Goal: Check status: Check status

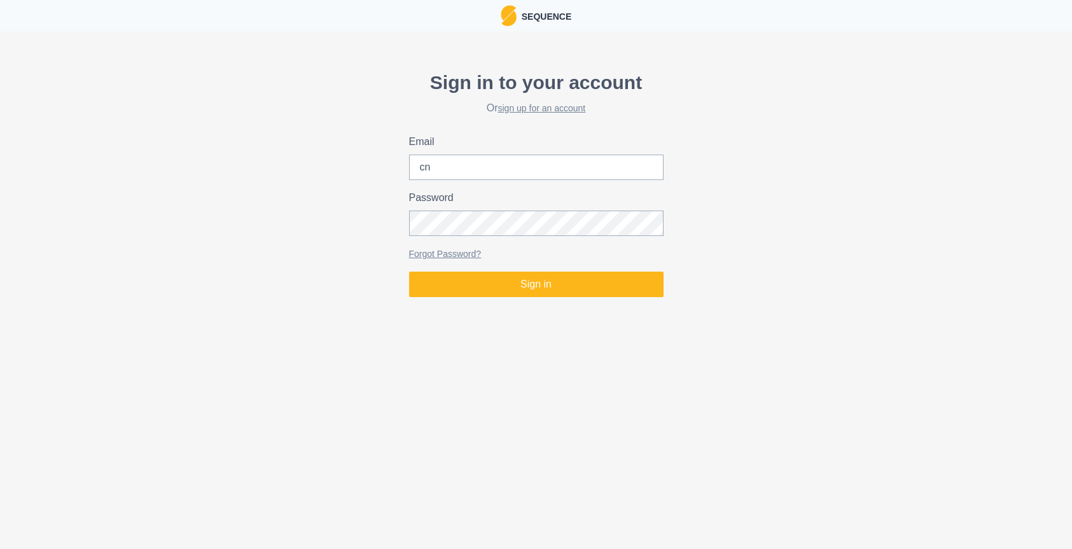
type input "c"
type input "[EMAIL_ADDRESS][DOMAIN_NAME]"
click at [409, 272] on button "Sign in" at bounding box center [536, 284] width 254 height 25
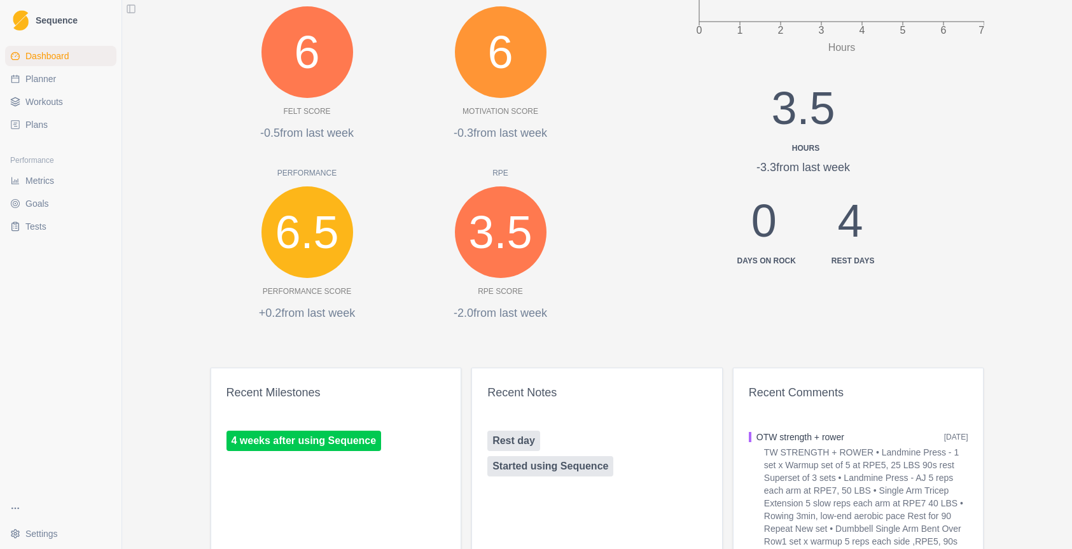
scroll to position [445, 0]
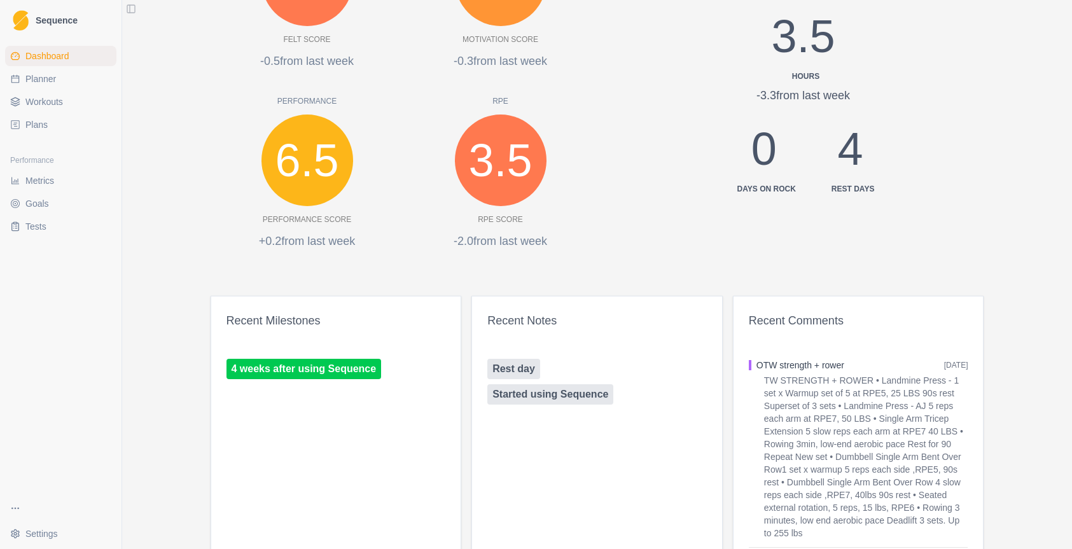
click at [50, 180] on span "Metrics" at bounding box center [39, 180] width 29 height 13
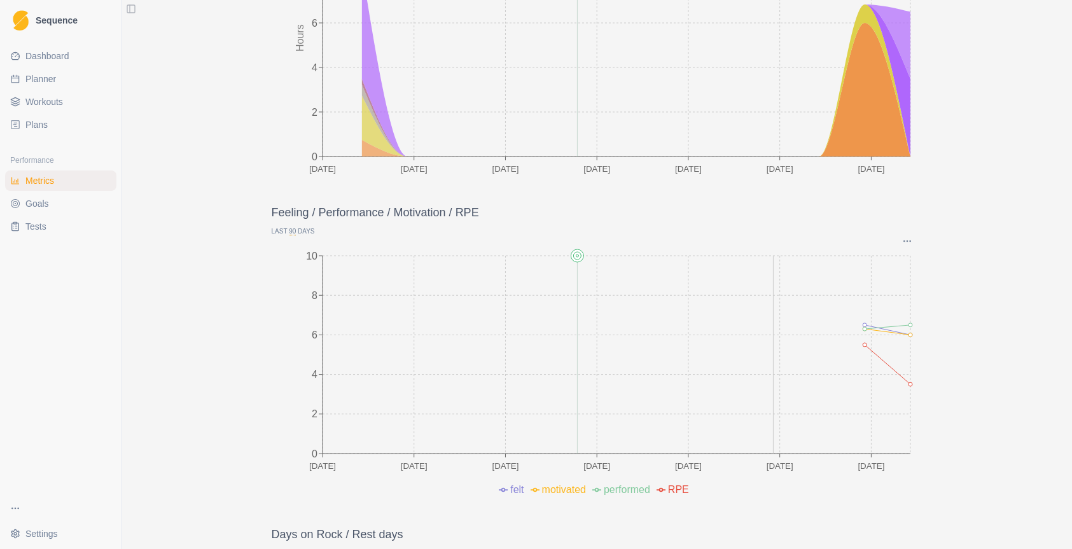
scroll to position [254, 0]
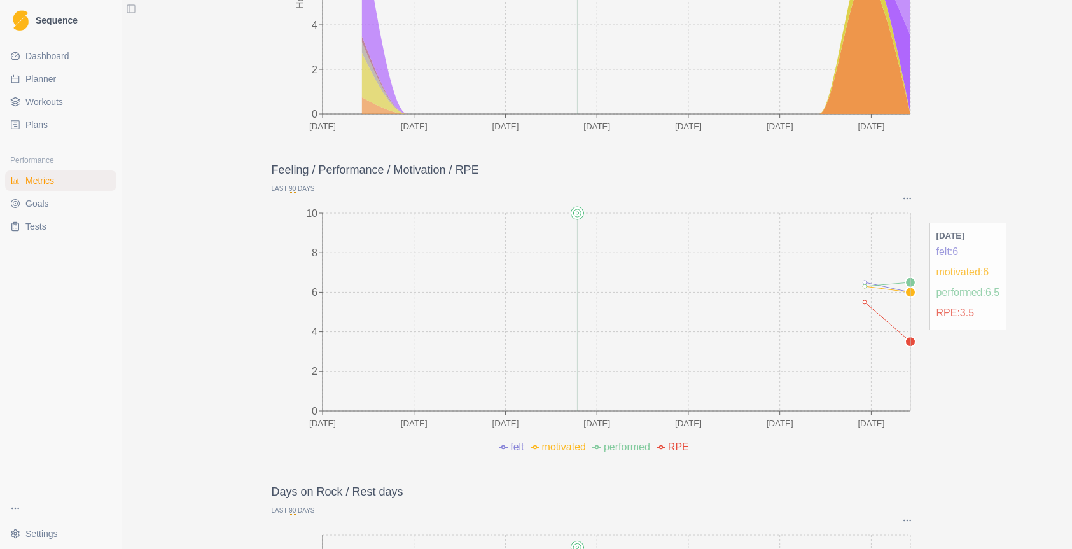
click at [905, 342] on circle at bounding box center [910, 342] width 10 height 10
click at [30, 75] on span "Planner" at bounding box center [40, 79] width 31 height 13
select select "month"
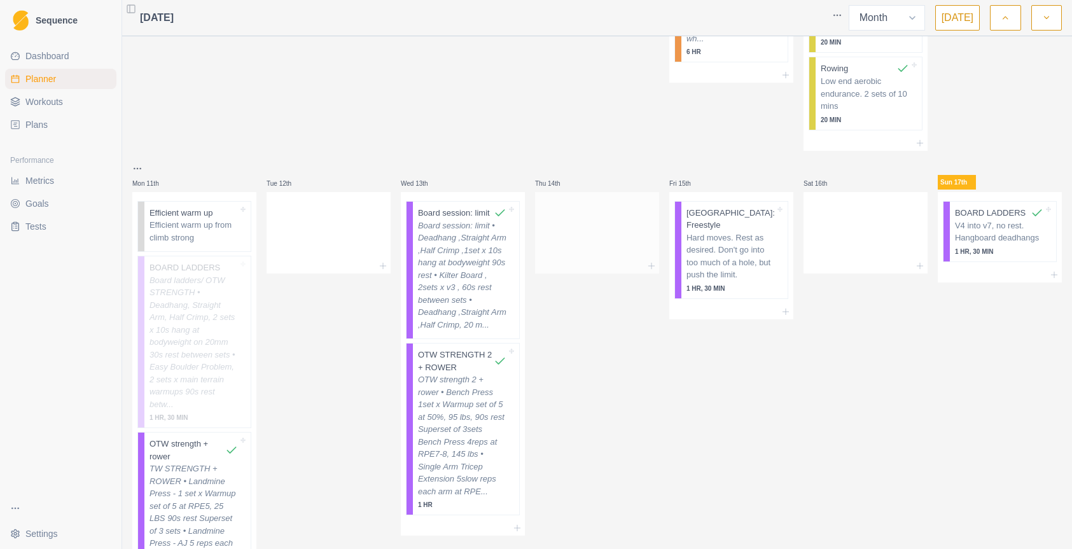
scroll to position [318, 0]
click at [989, 234] on p "V4 into v7, no rest. Hangboard deadhangs" at bounding box center [999, 228] width 88 height 25
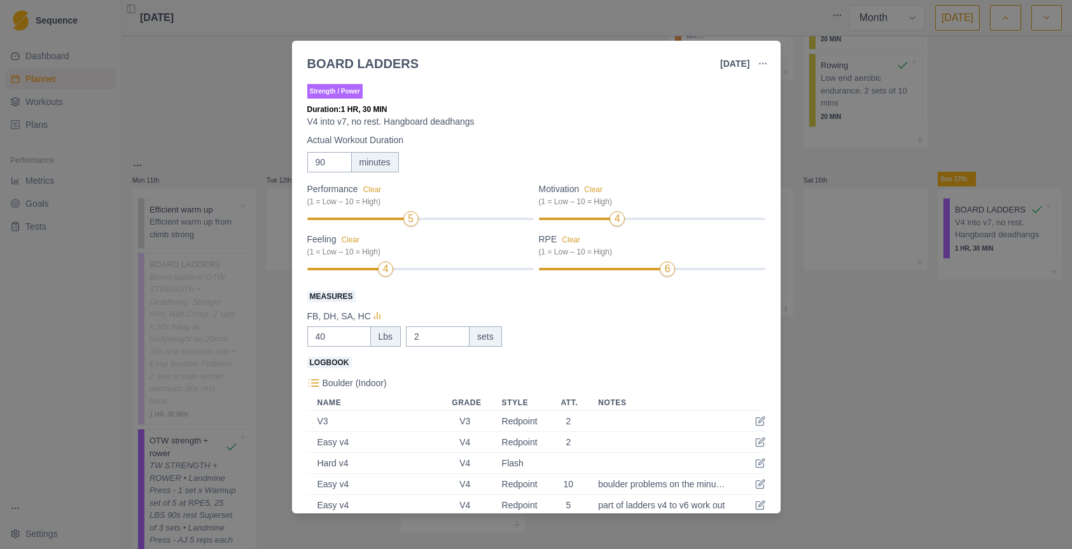
click at [915, 319] on div "BOARD LADDERS [DATE] Link To Goal View Workout Metrics Edit Original Workout Re…" at bounding box center [536, 274] width 1072 height 549
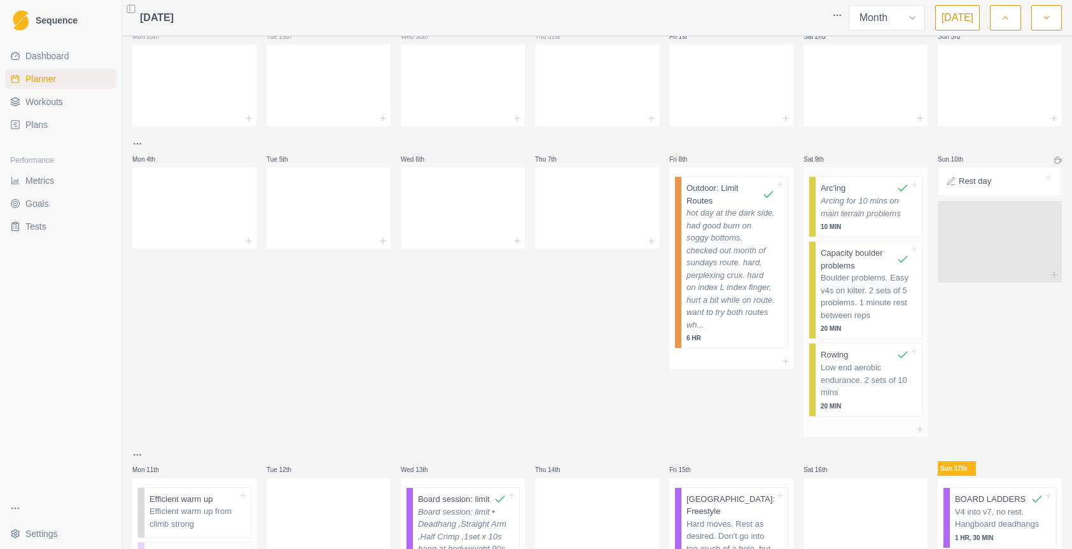
scroll to position [0, 0]
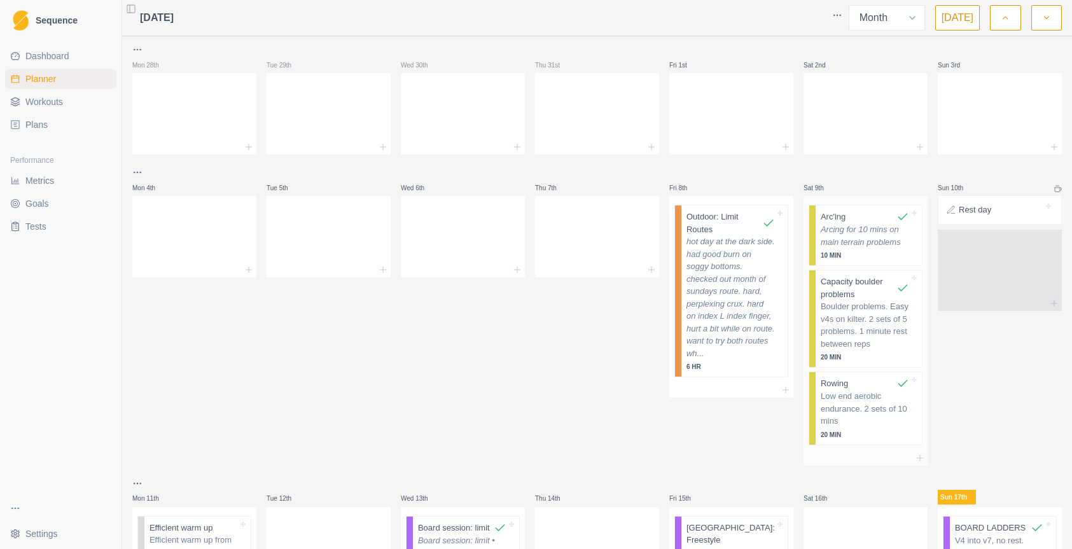
click at [869, 226] on p "Arcing for 10 mins on main terrain problems" at bounding box center [865, 235] width 88 height 25
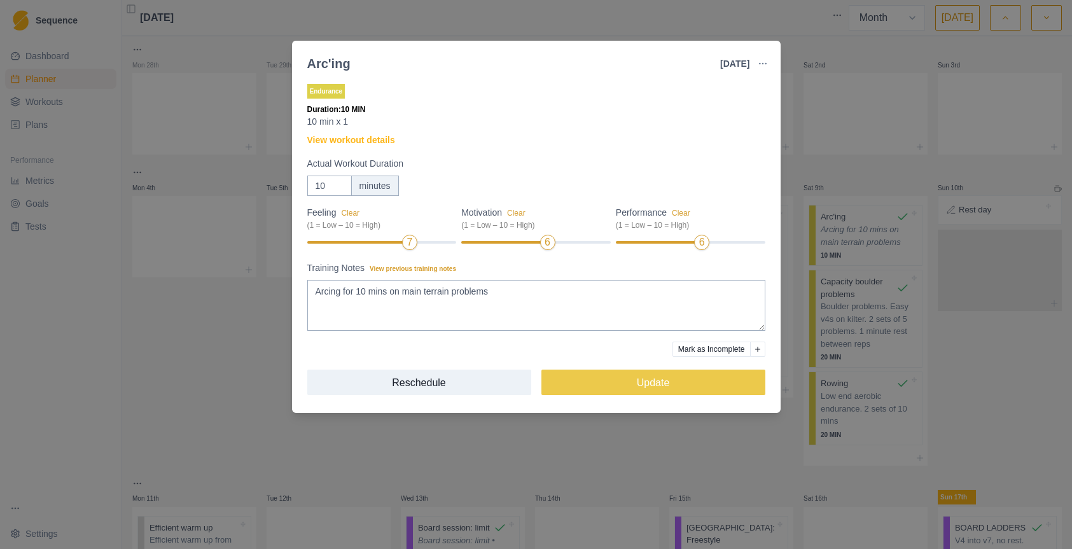
click at [971, 351] on div "Arc'ing [DATE] Link To Goal View Workout Metrics Edit Original Workout Reschedu…" at bounding box center [536, 274] width 1072 height 549
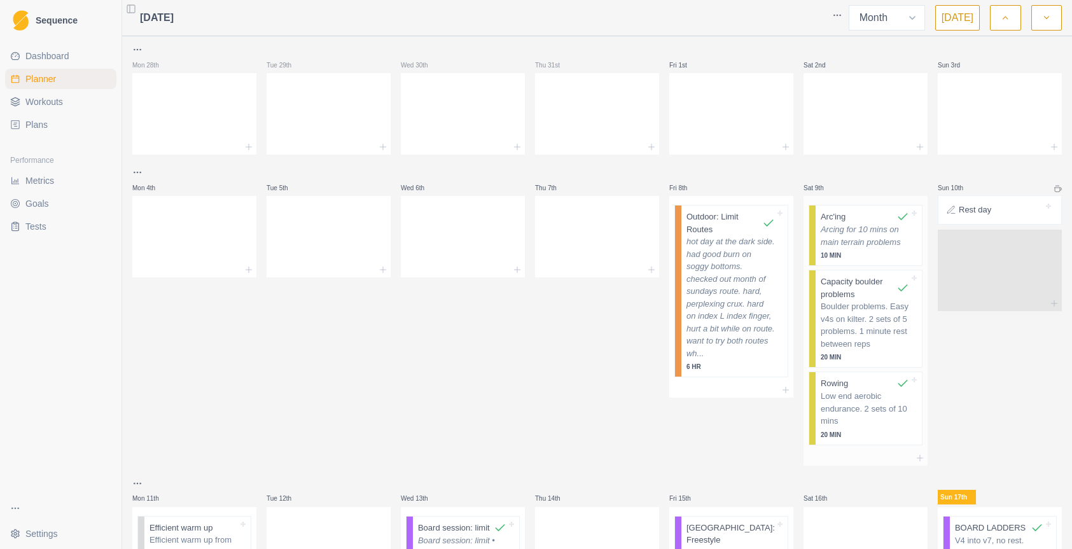
click at [868, 319] on p "Boulder problems. Easy v4s on kilter. 2 sets of 5 problems. 1 minute rest betwe…" at bounding box center [865, 325] width 88 height 50
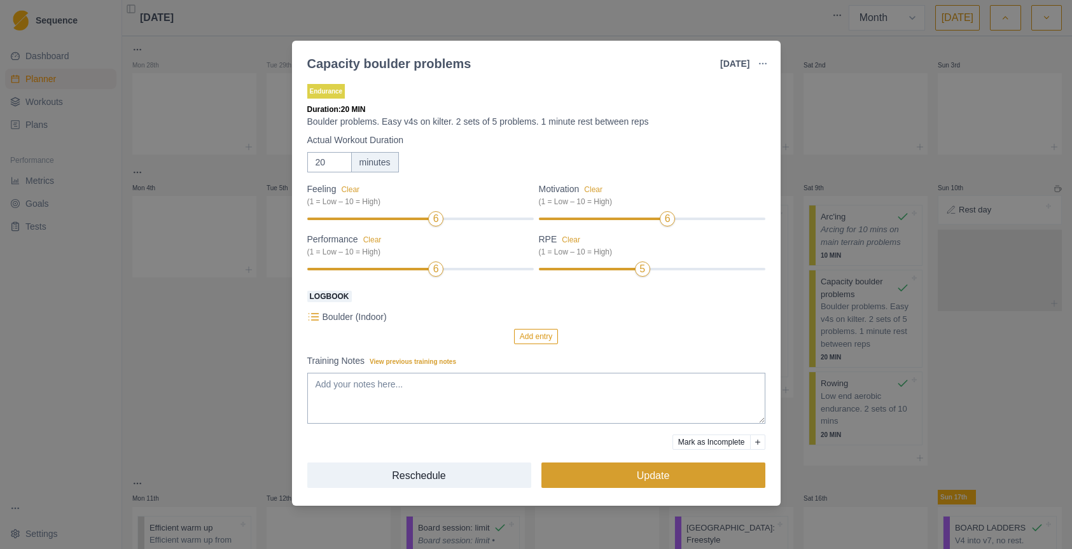
click at [658, 473] on button "Update" at bounding box center [653, 474] width 224 height 25
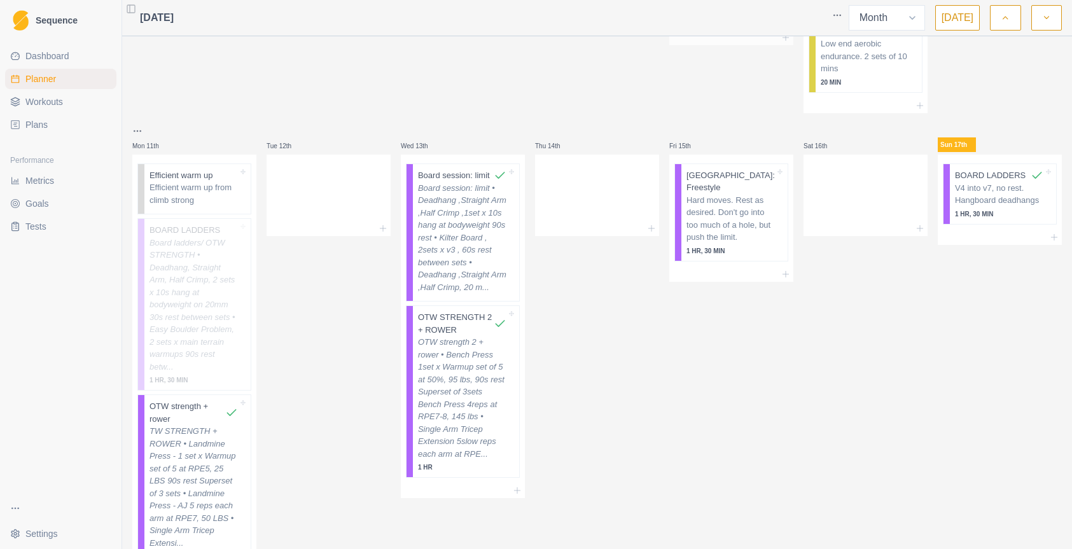
scroll to position [382, 0]
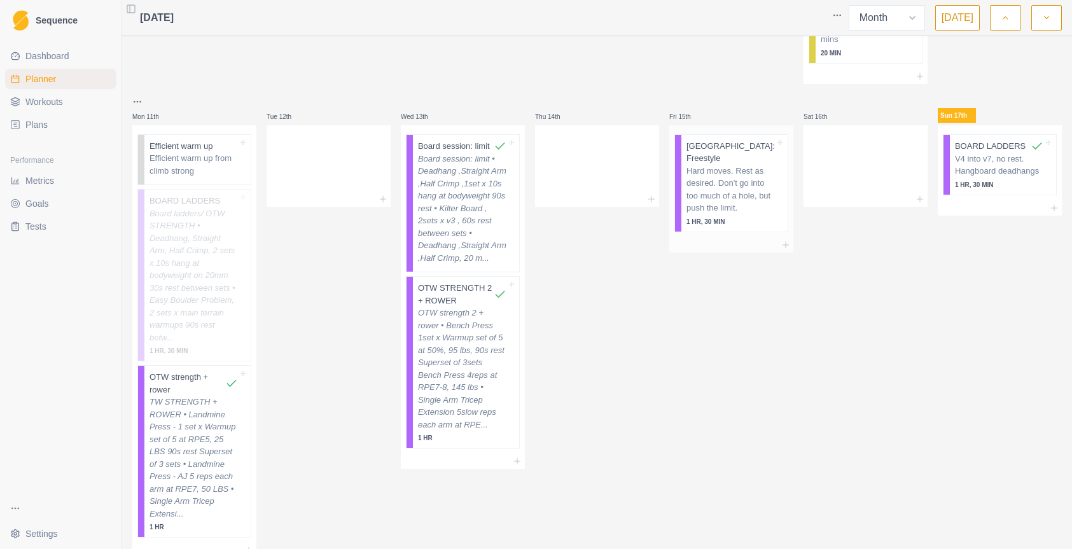
click at [728, 188] on p "Hard moves. Rest as desired. Don't go into too much of a hole, but push the lim…" at bounding box center [730, 190] width 88 height 50
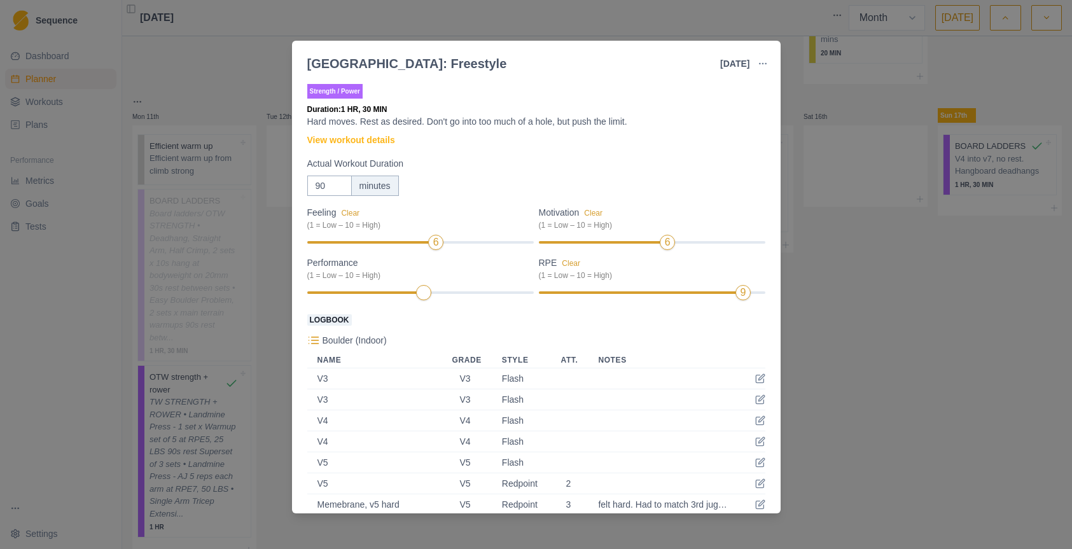
click at [901, 370] on div "[GEOGRAPHIC_DATA]: Freestyle [DATE] Link To Goal View Workout Metrics Edit Orig…" at bounding box center [536, 274] width 1072 height 549
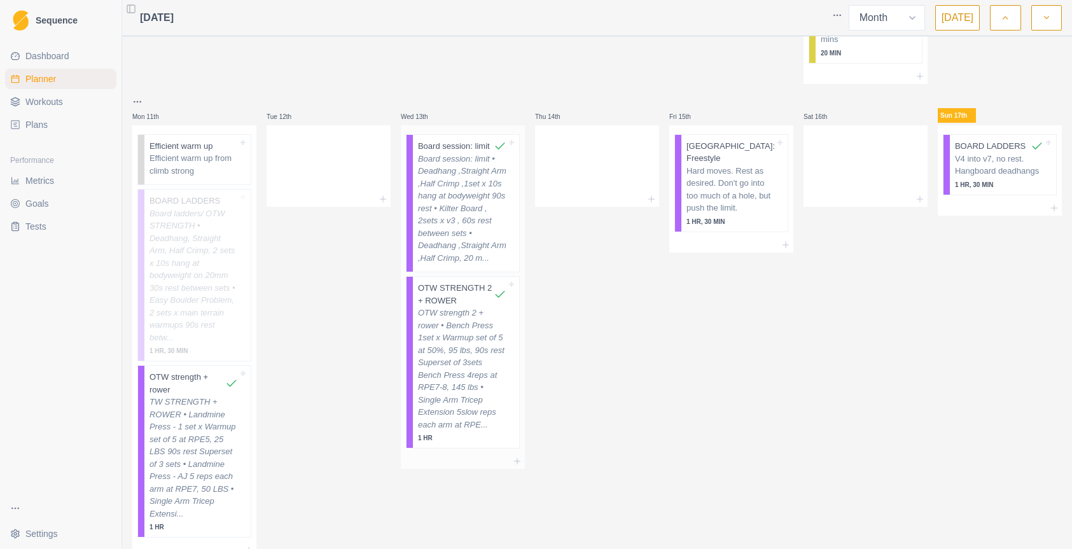
click at [490, 233] on p "Board session: limit • Deadhang ,Straight Arm ,Half Crimp ,1set x 10s hang at b…" at bounding box center [462, 209] width 88 height 112
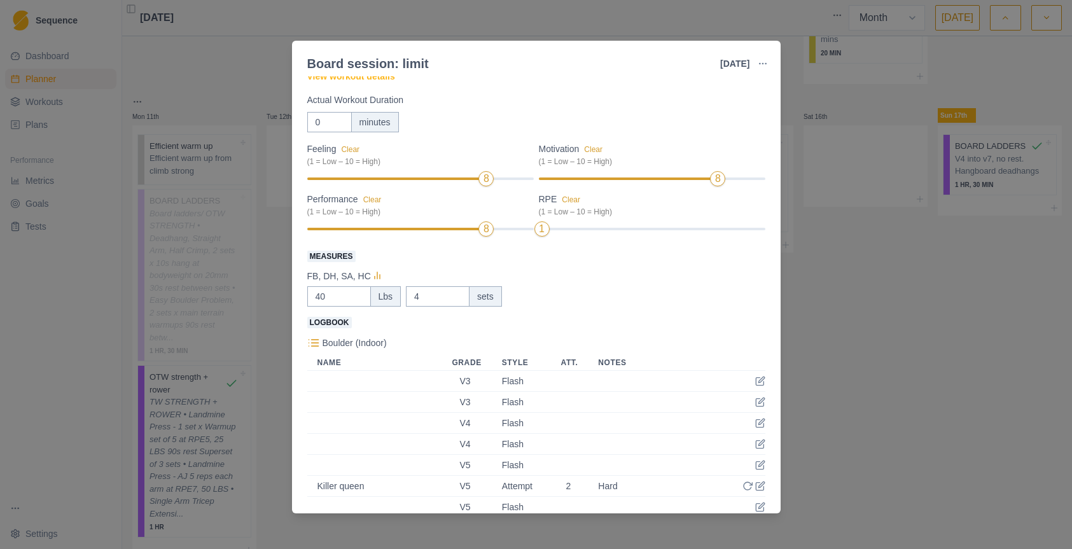
scroll to position [0, 0]
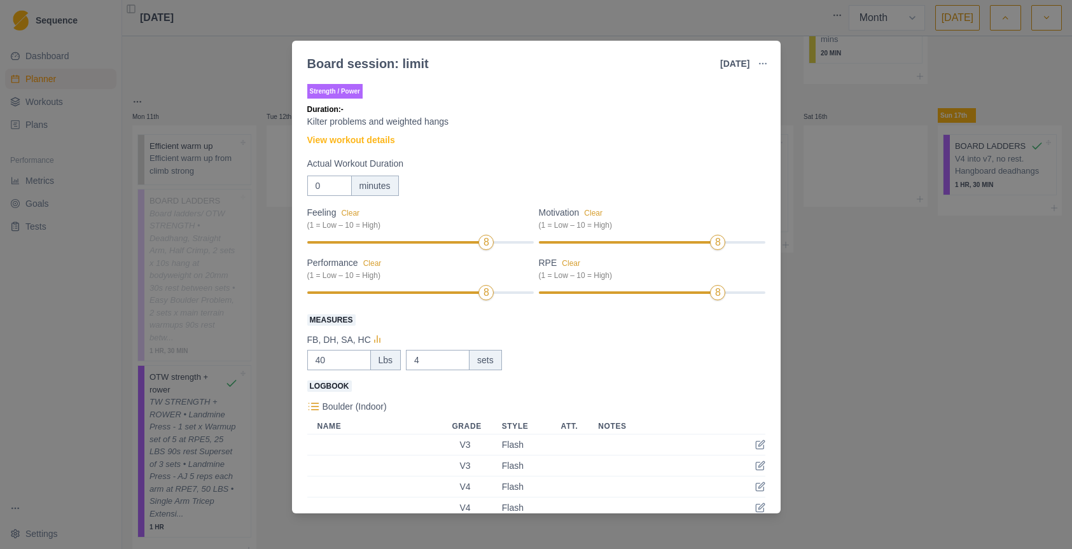
click at [884, 300] on div "Board session: limit [DATE] Link To Goal View Workout Metrics Edit Original Wor…" at bounding box center [536, 274] width 1072 height 549
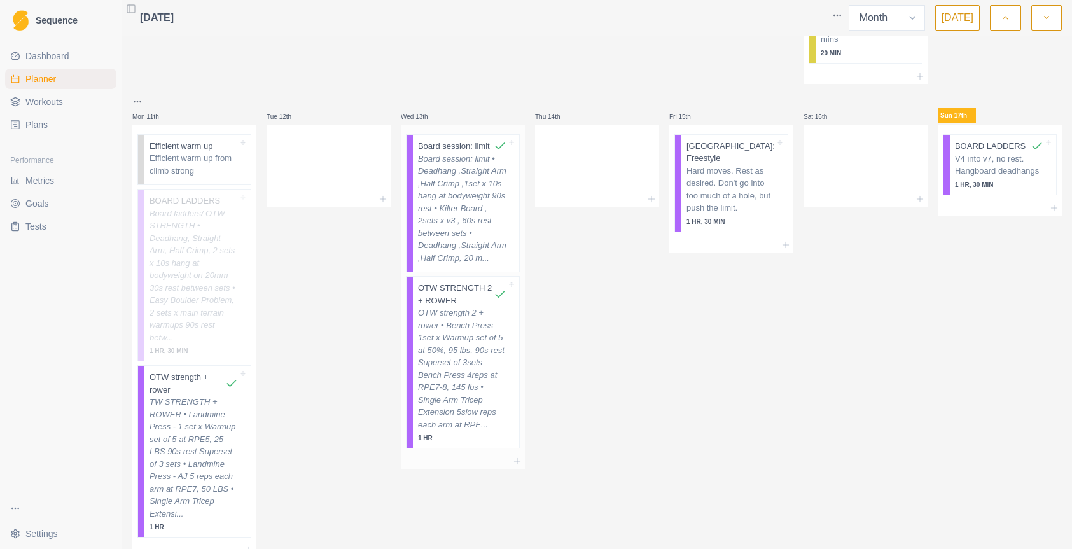
click at [460, 338] on p "OTW strength 2 + rower • Bench Press 1set x Warmup set of 5 at 50%, 95 lbs, 90s…" at bounding box center [462, 369] width 88 height 124
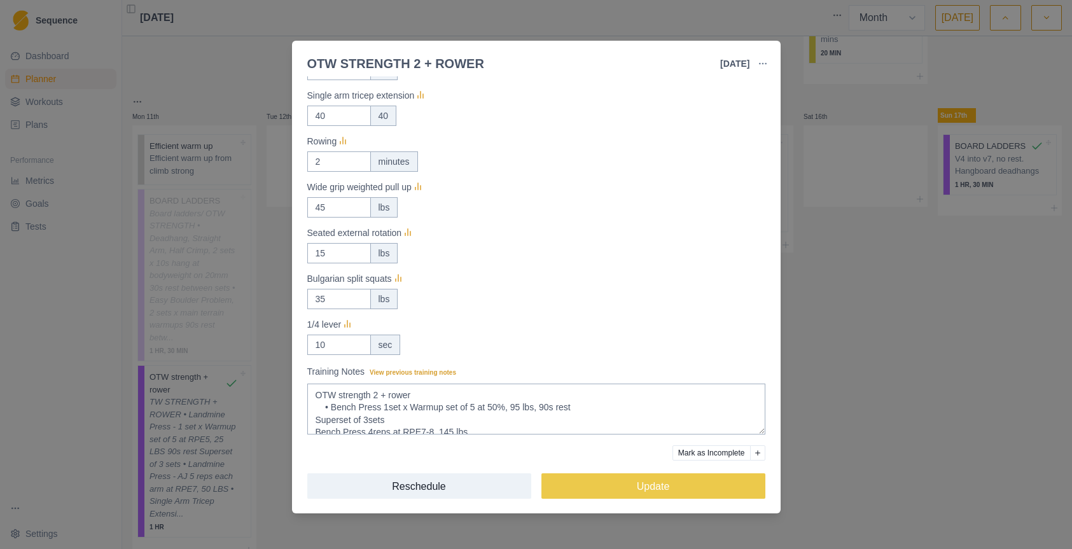
scroll to position [270, 0]
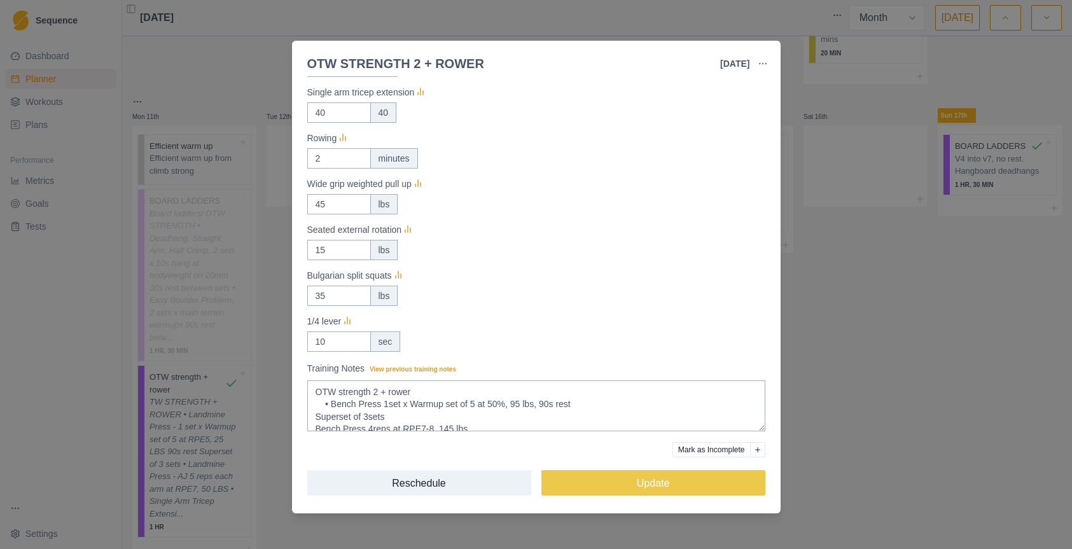
click at [833, 287] on div "OTW STRENGTH 2 + ROWER [DATE] Link To Goal View Workout Metrics Edit Original W…" at bounding box center [536, 274] width 1072 height 549
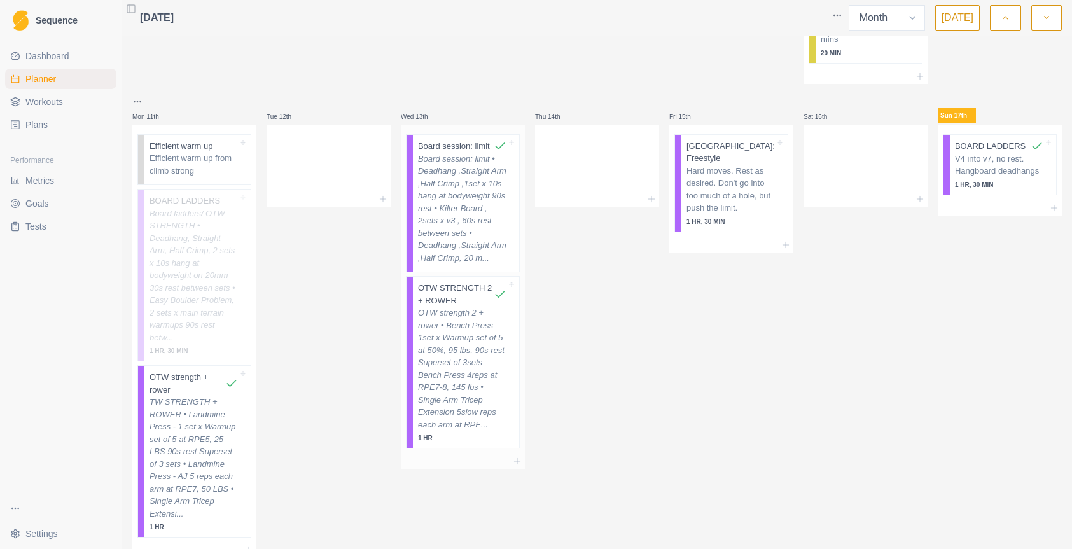
scroll to position [445, 0]
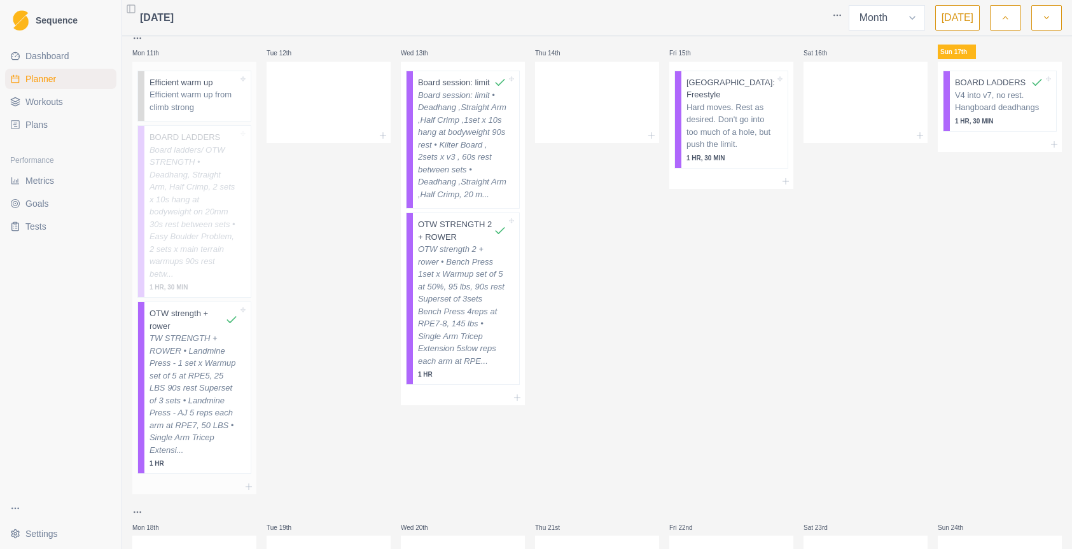
click at [183, 184] on p "Board ladders/ OTW STRENGTH • Deadhang, Straight Arm, Half Crimp, 2 sets x 10s …" at bounding box center [193, 212] width 88 height 137
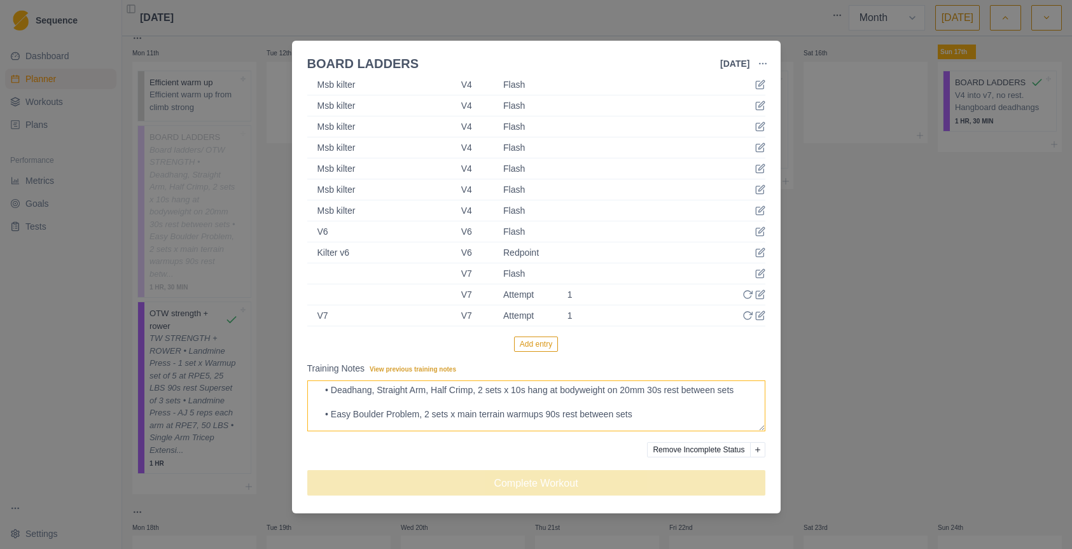
scroll to position [0, 0]
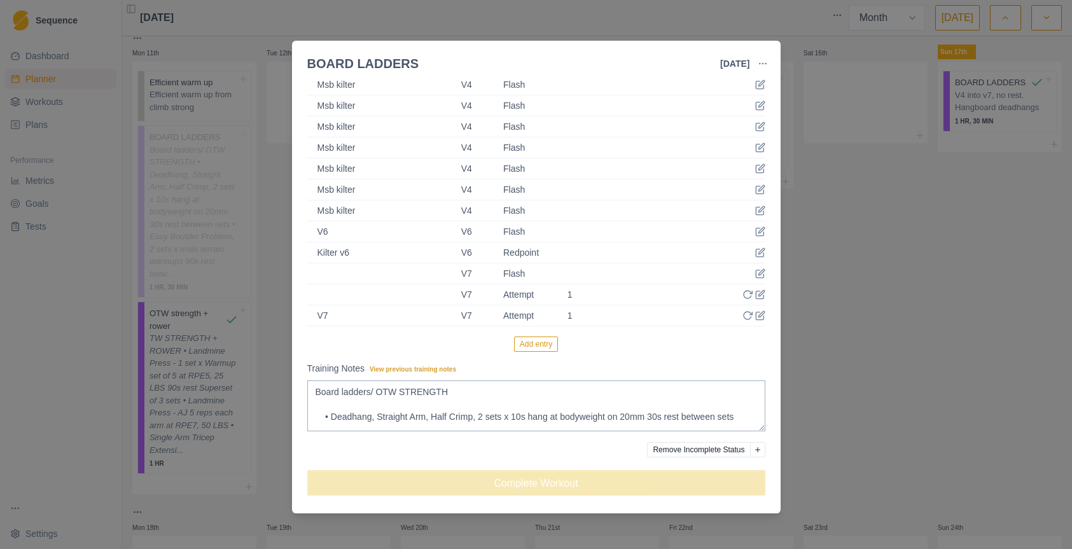
drag, startPoint x: 487, startPoint y: 395, endPoint x: 770, endPoint y: 64, distance: 435.0
click at [770, 64] on button "button" at bounding box center [762, 63] width 25 height 25
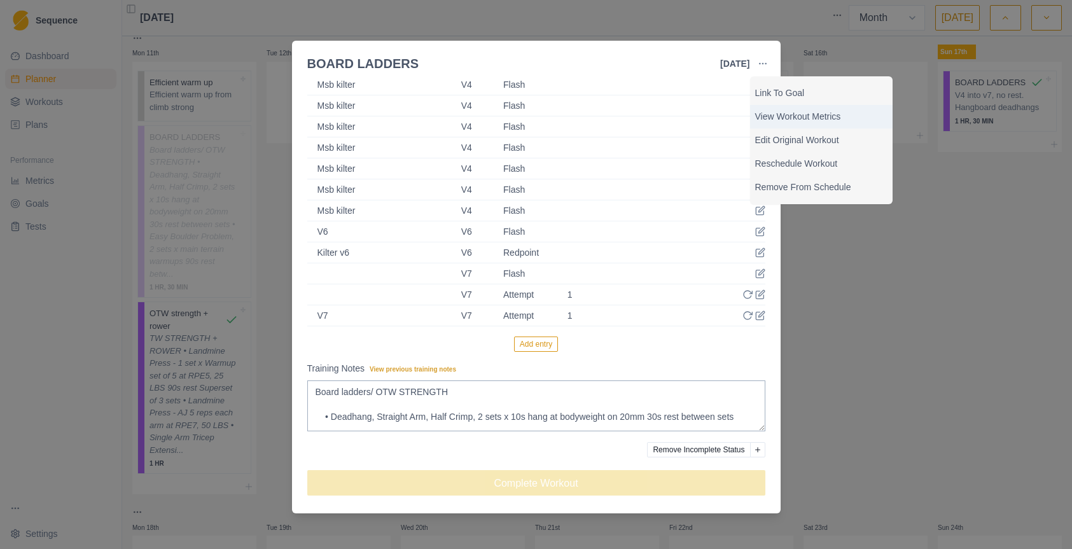
click at [805, 119] on p "View Workout Metrics" at bounding box center [821, 116] width 132 height 13
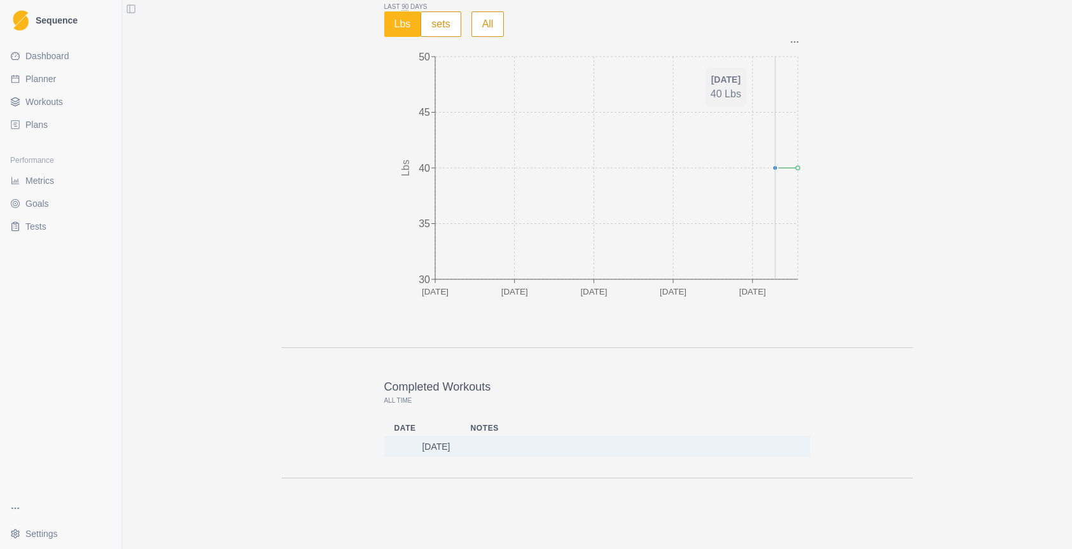
scroll to position [1279, 0]
click at [33, 177] on span "Metrics" at bounding box center [39, 180] width 29 height 13
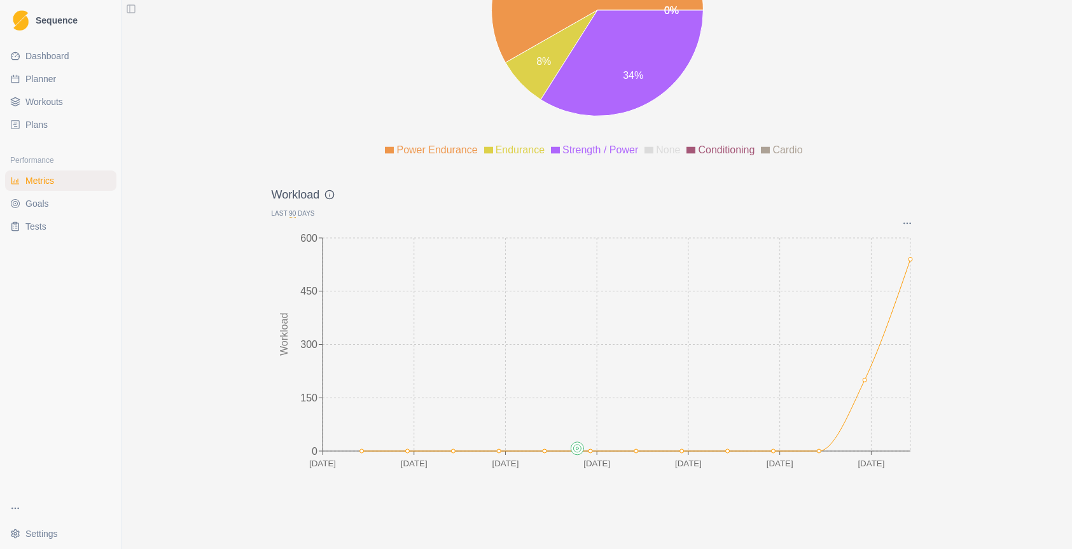
scroll to position [1651, 0]
